Goal: Navigation & Orientation: Find specific page/section

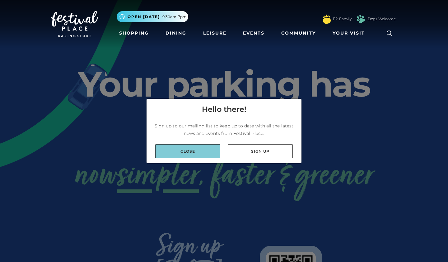
click at [179, 149] on link "Close" at bounding box center [187, 151] width 65 height 14
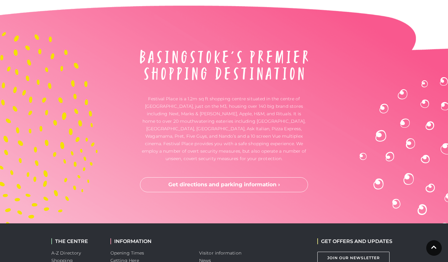
scroll to position [1661, 0]
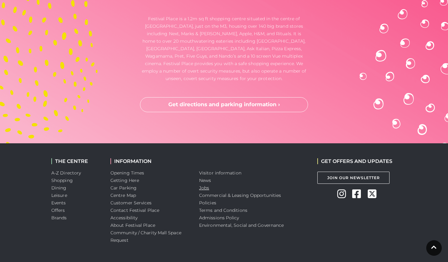
click at [202, 185] on link "Jobs" at bounding box center [204, 188] width 10 height 6
click at [127, 192] on link "Centre Map" at bounding box center [124, 195] width 26 height 6
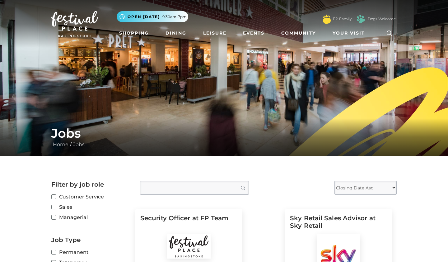
scroll to position [11, 0]
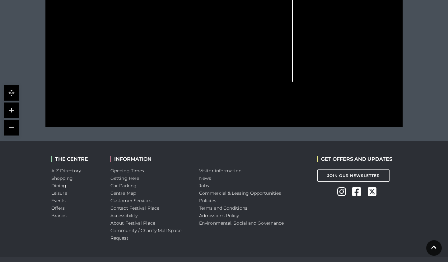
scroll to position [310, 0]
